Goal: Find specific page/section: Find specific page/section

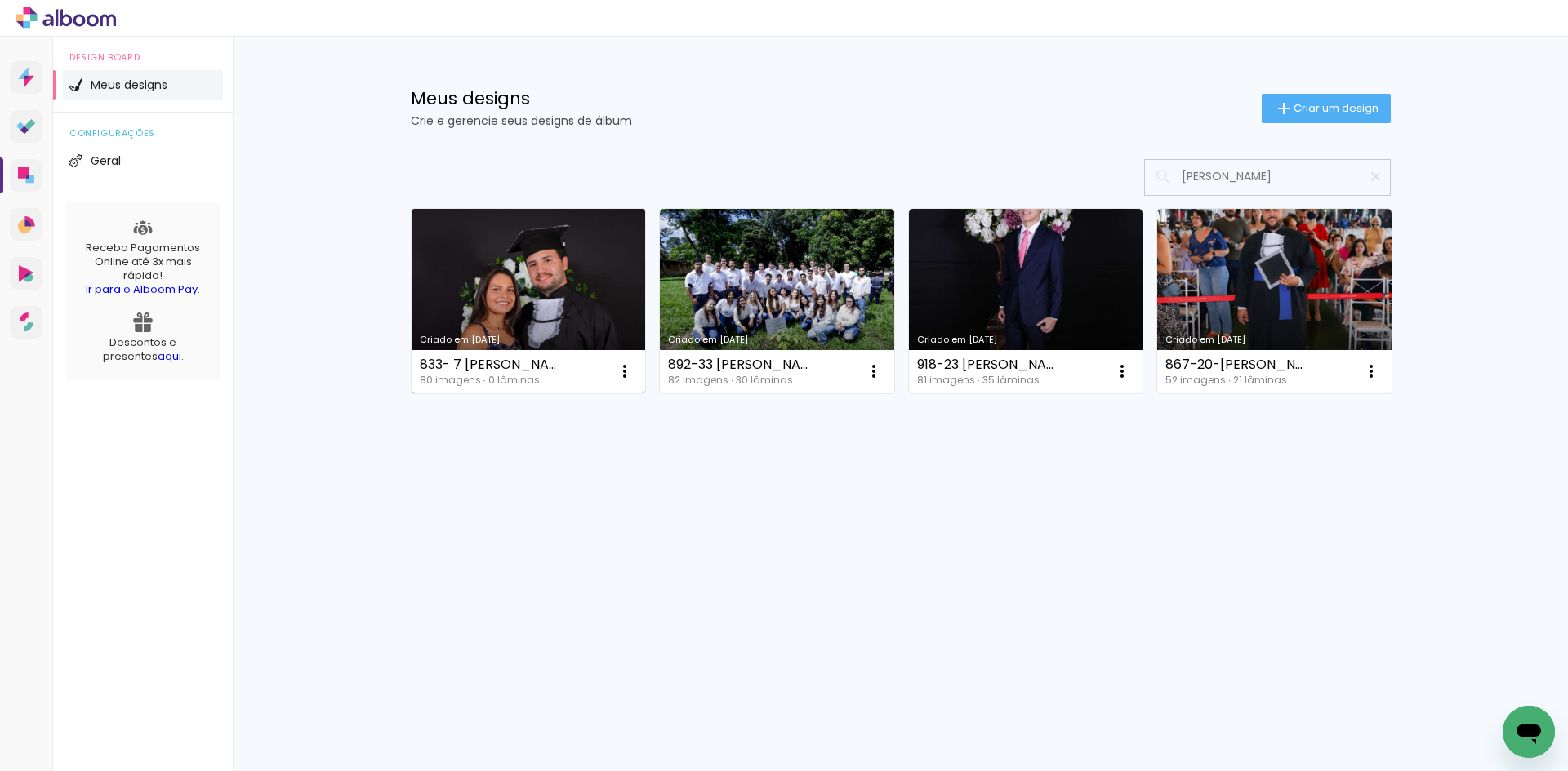
type input "pedro"
type paper-input "pedro"
click at [492, 383] on div "80 imagens ∙ 0 lâminas" at bounding box center [491, 380] width 143 height 9
click at [1378, 175] on iron-icon at bounding box center [1375, 177] width 16 height 16
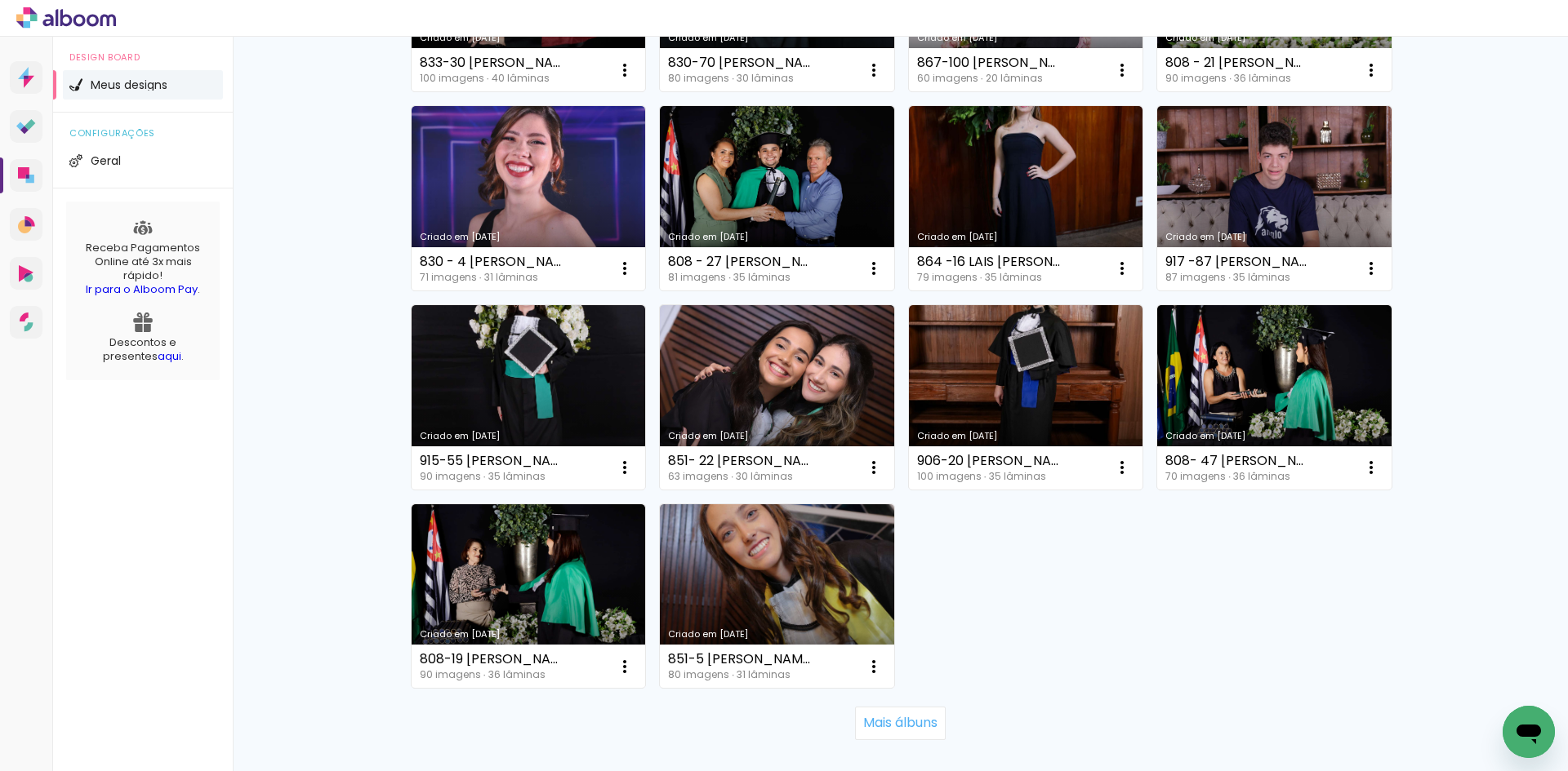
scroll to position [979, 0]
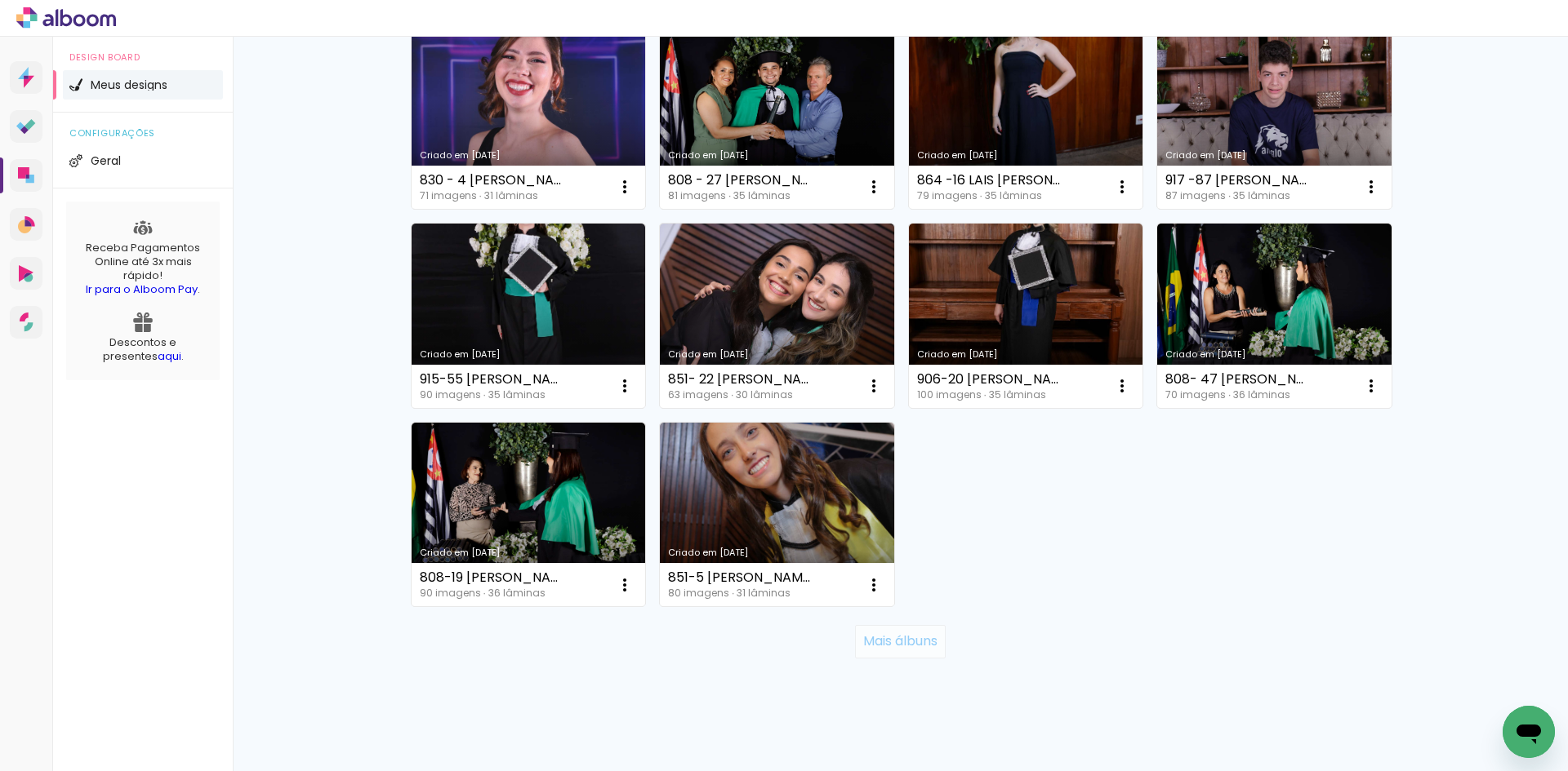
click at [0, 0] on slot "Mais álbuns" at bounding box center [0, 0] width 0 height 0
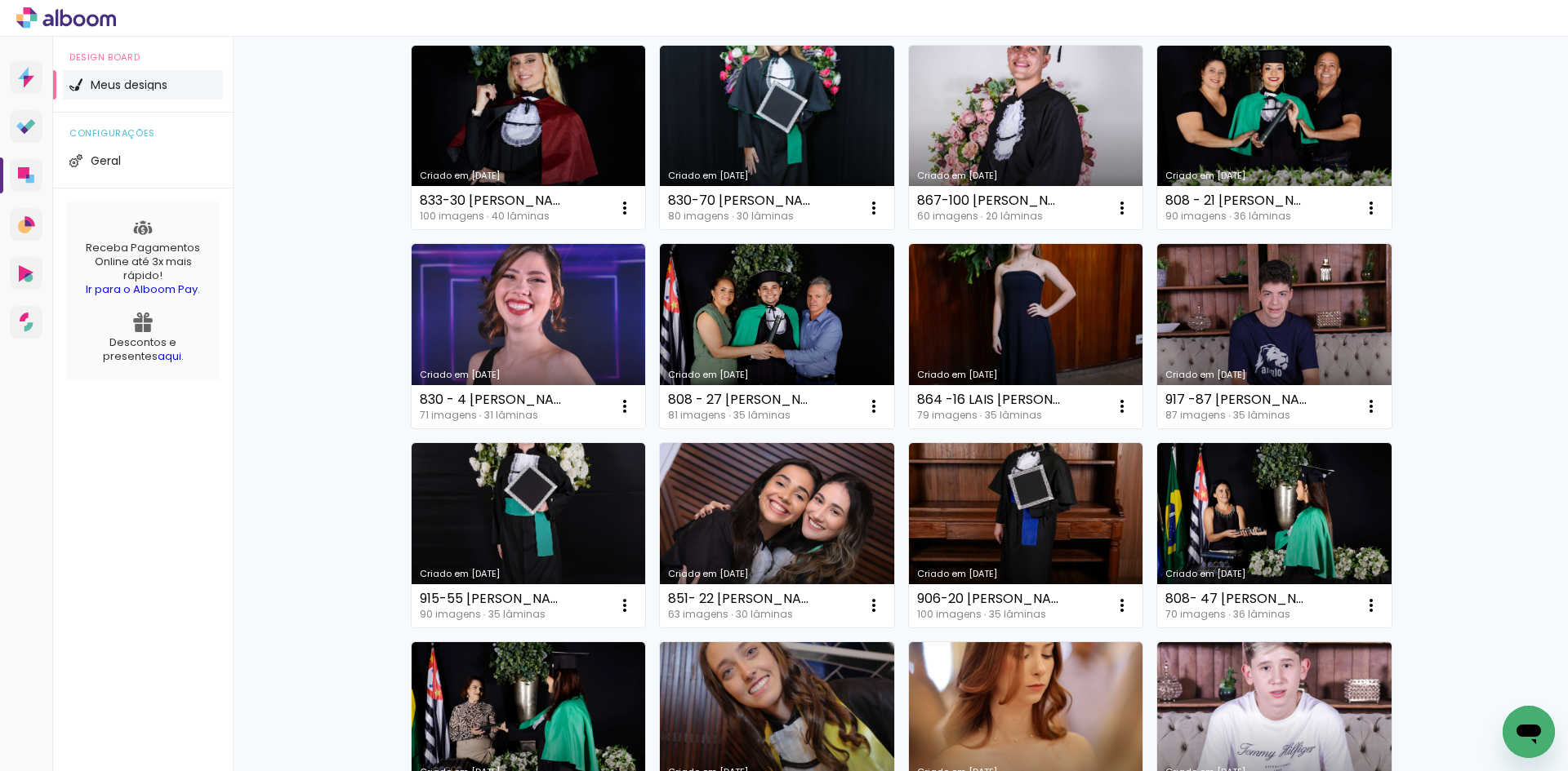
scroll to position [734, 0]
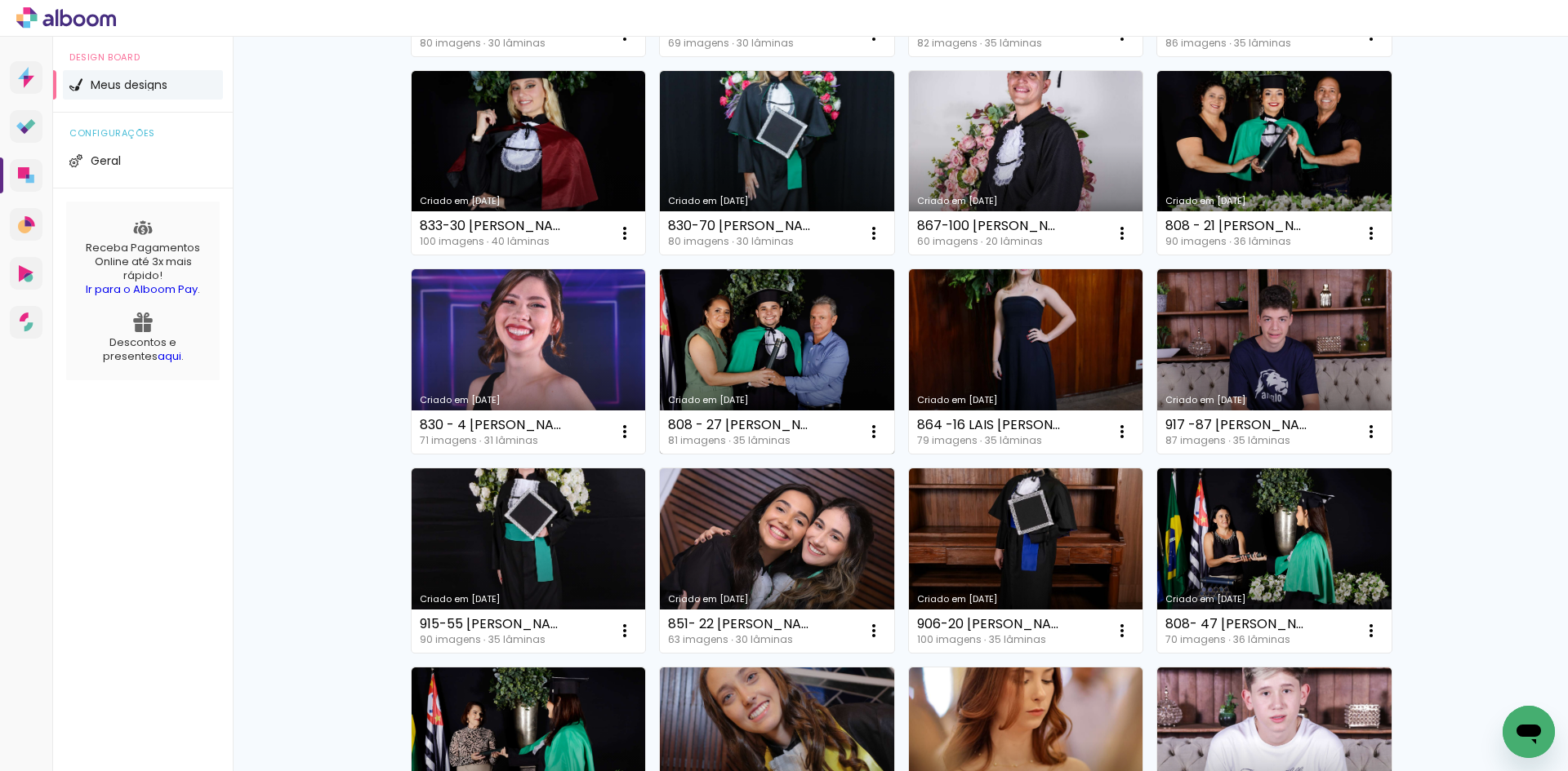
click at [765, 362] on link "Criado em [DATE]" at bounding box center [776, 362] width 234 height 184
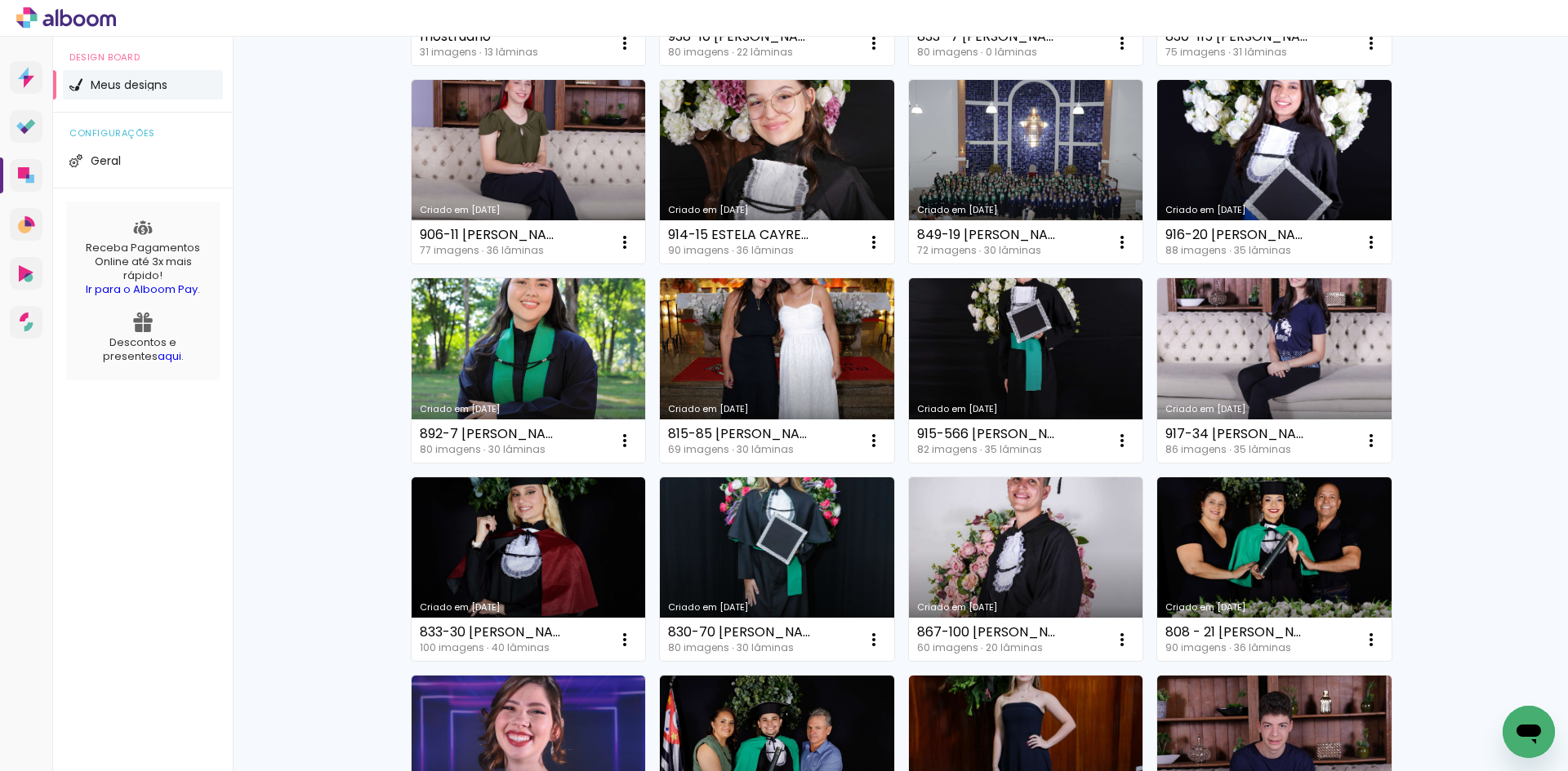
scroll to position [327, 0]
